Goal: Task Accomplishment & Management: Complete application form

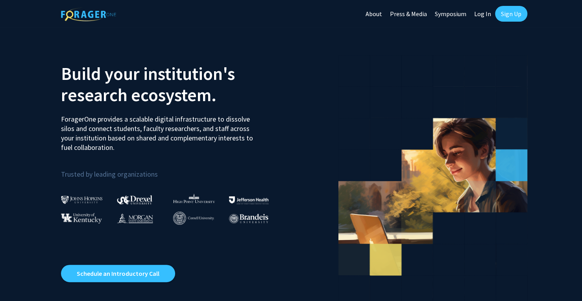
click at [506, 12] on link "Sign Up" at bounding box center [511, 14] width 32 height 16
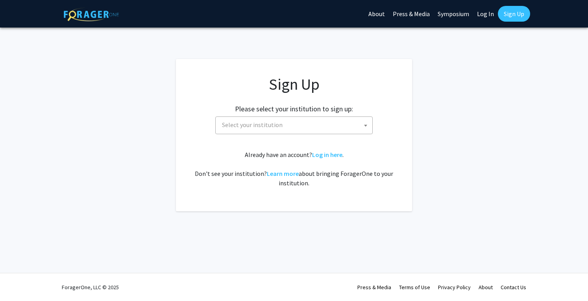
click at [329, 122] on span "Select your institution" at bounding box center [296, 125] width 154 height 16
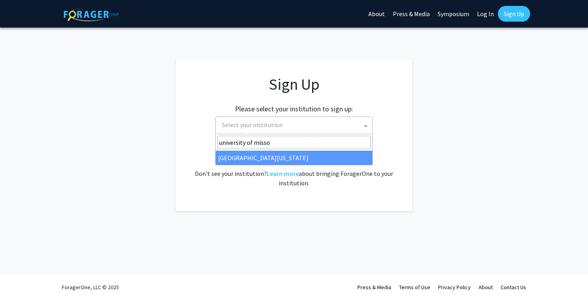
type input "university of misso"
select select "33"
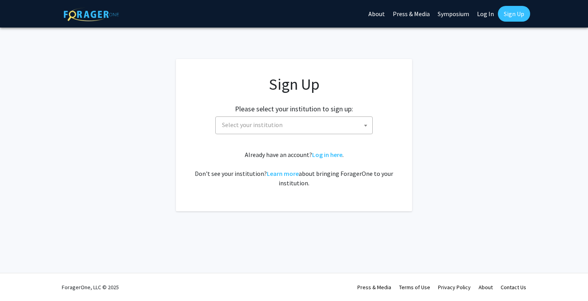
click at [277, 126] on span "Select your institution" at bounding box center [252, 125] width 61 height 8
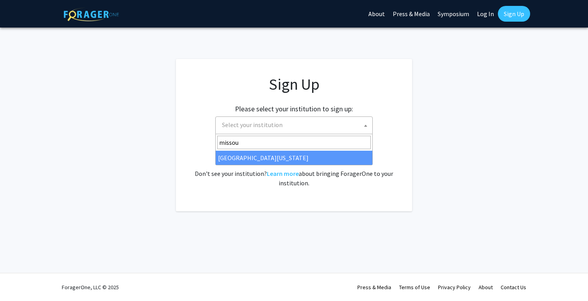
type input "missou"
select select "33"
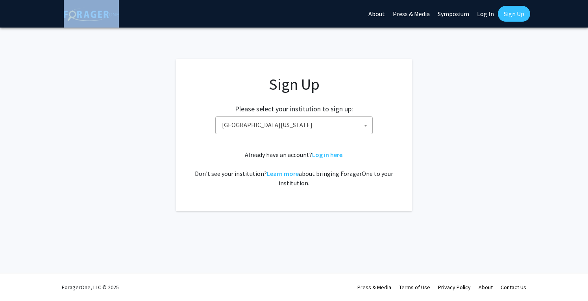
click at [135, 76] on app-signup "Sign Up Please select your institution to sign up: [GEOGRAPHIC_DATA] [GEOGRAPHI…" at bounding box center [294, 135] width 588 height 152
